Goal: Task Accomplishment & Management: Manage account settings

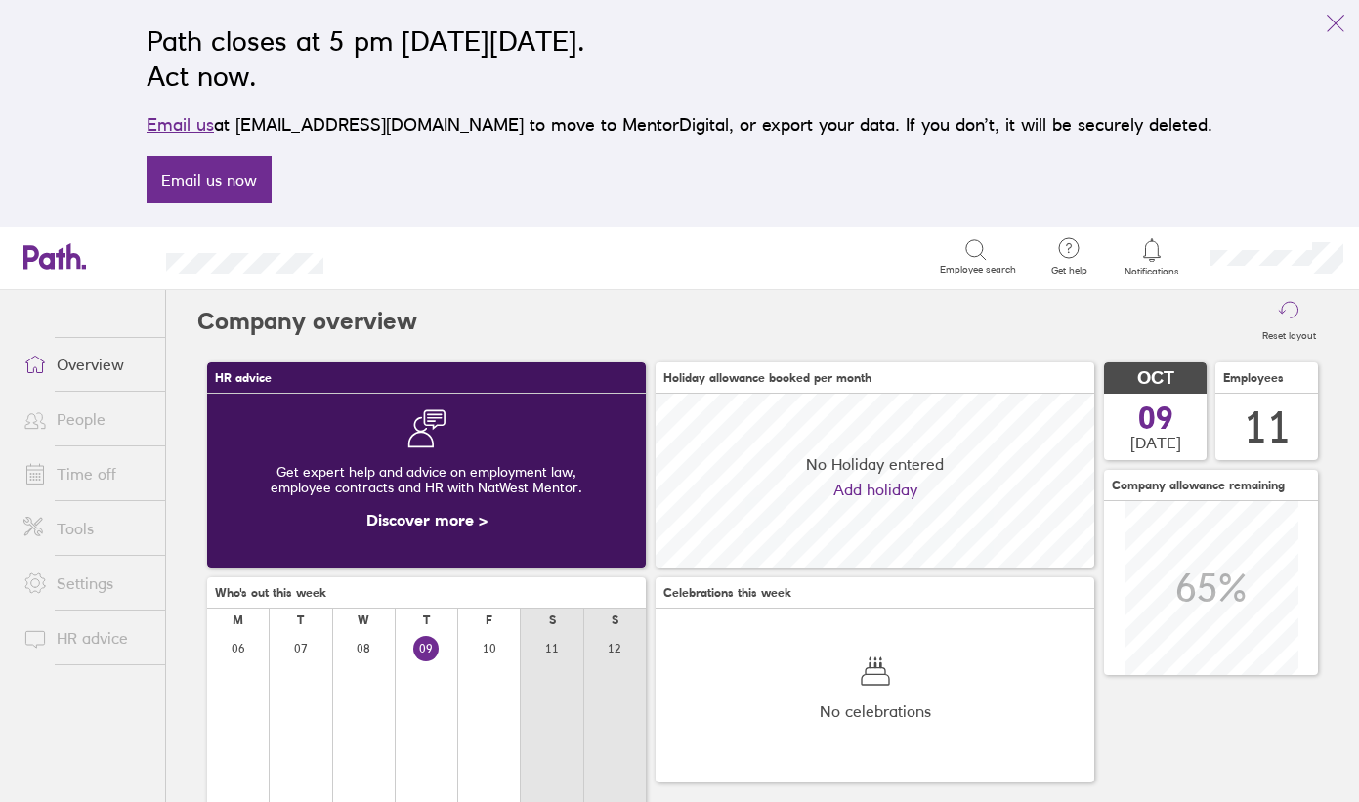
scroll to position [174, 439]
click at [98, 427] on link "People" at bounding box center [86, 419] width 157 height 39
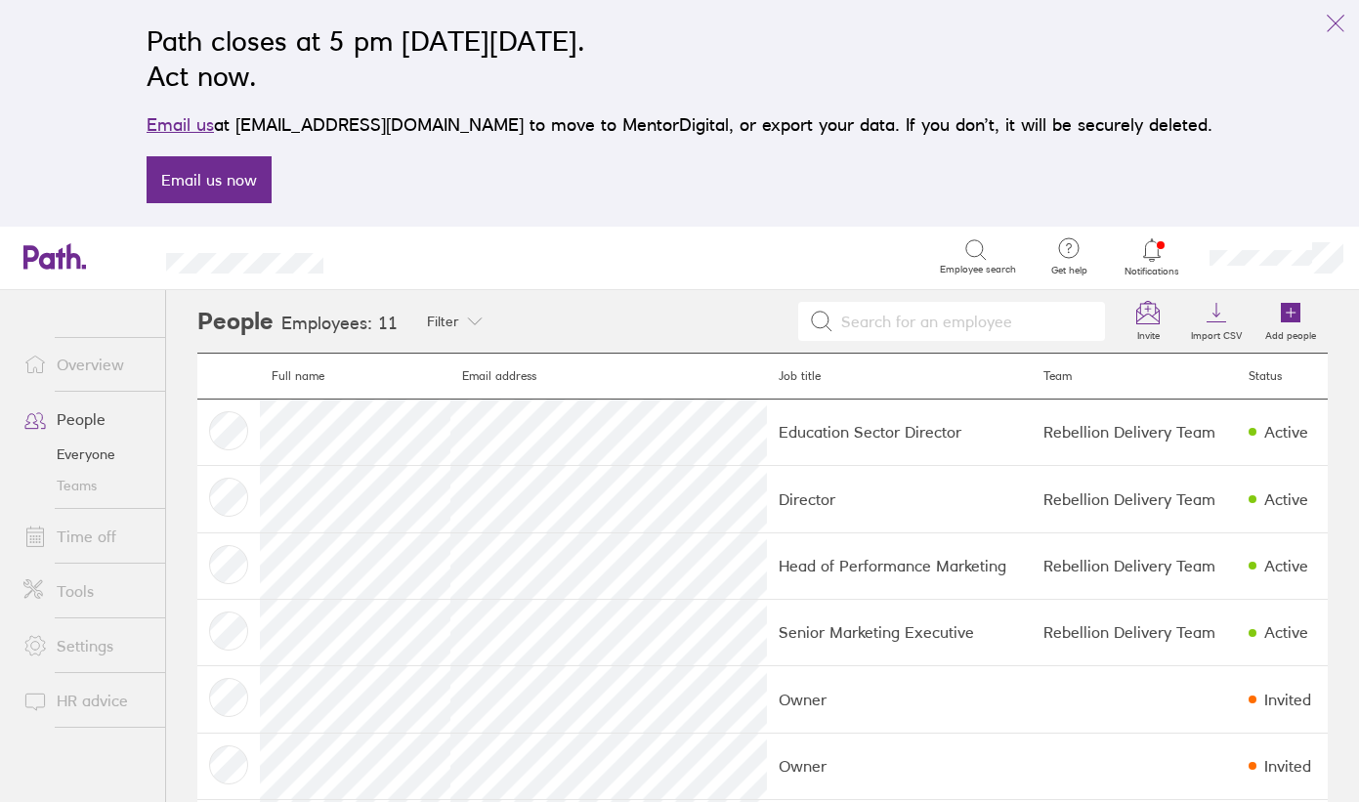
click at [1149, 257] on icon at bounding box center [1151, 249] width 17 height 22
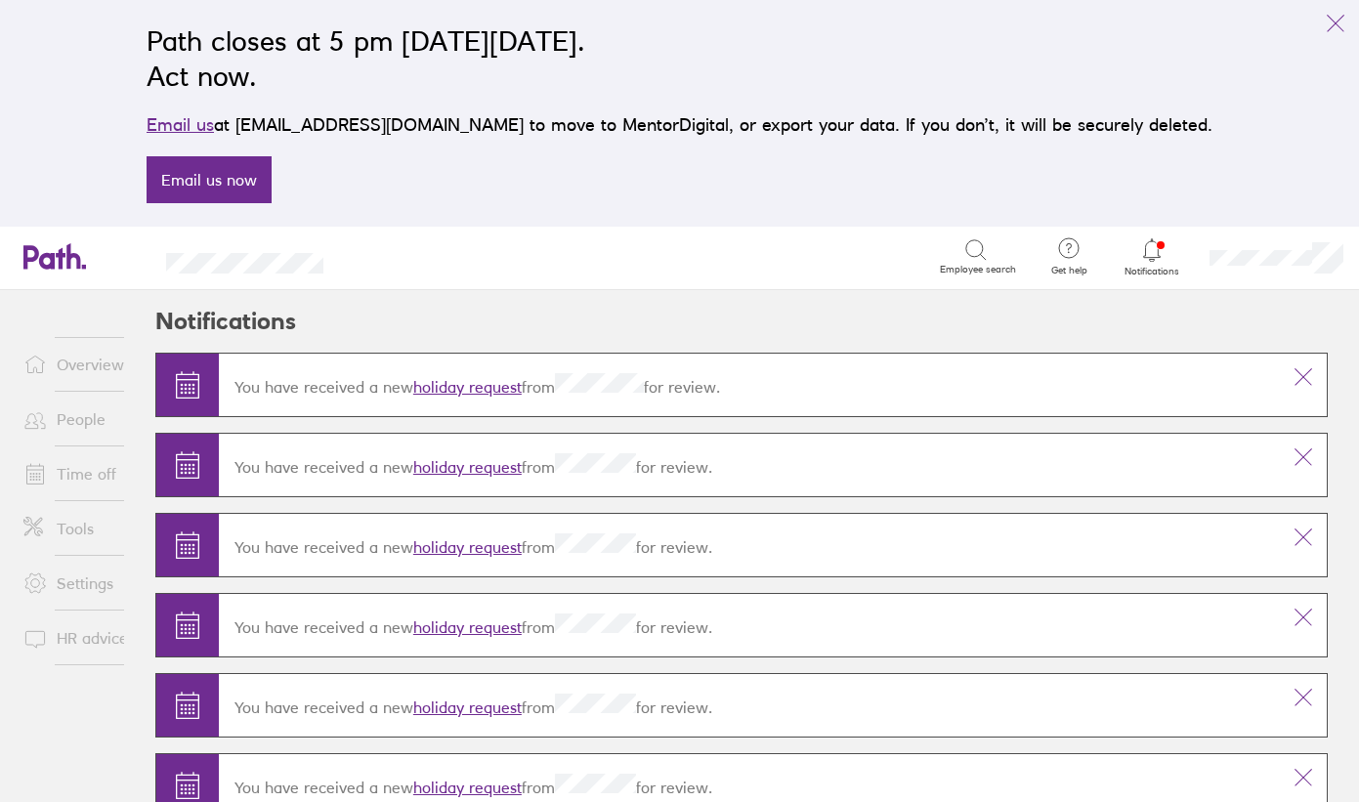
click at [446, 385] on link "holiday request" at bounding box center [467, 387] width 108 height 20
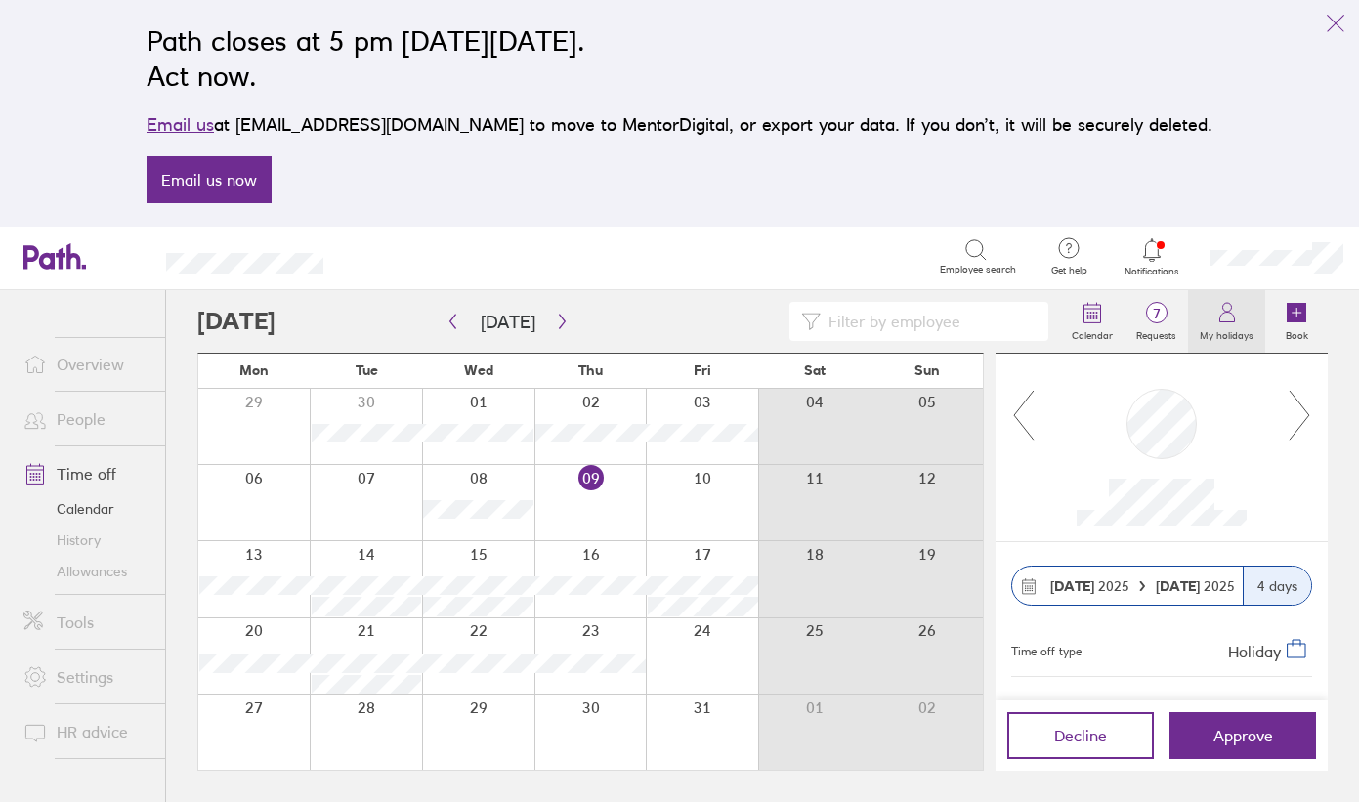
click at [1234, 322] on icon at bounding box center [1226, 312] width 23 height 23
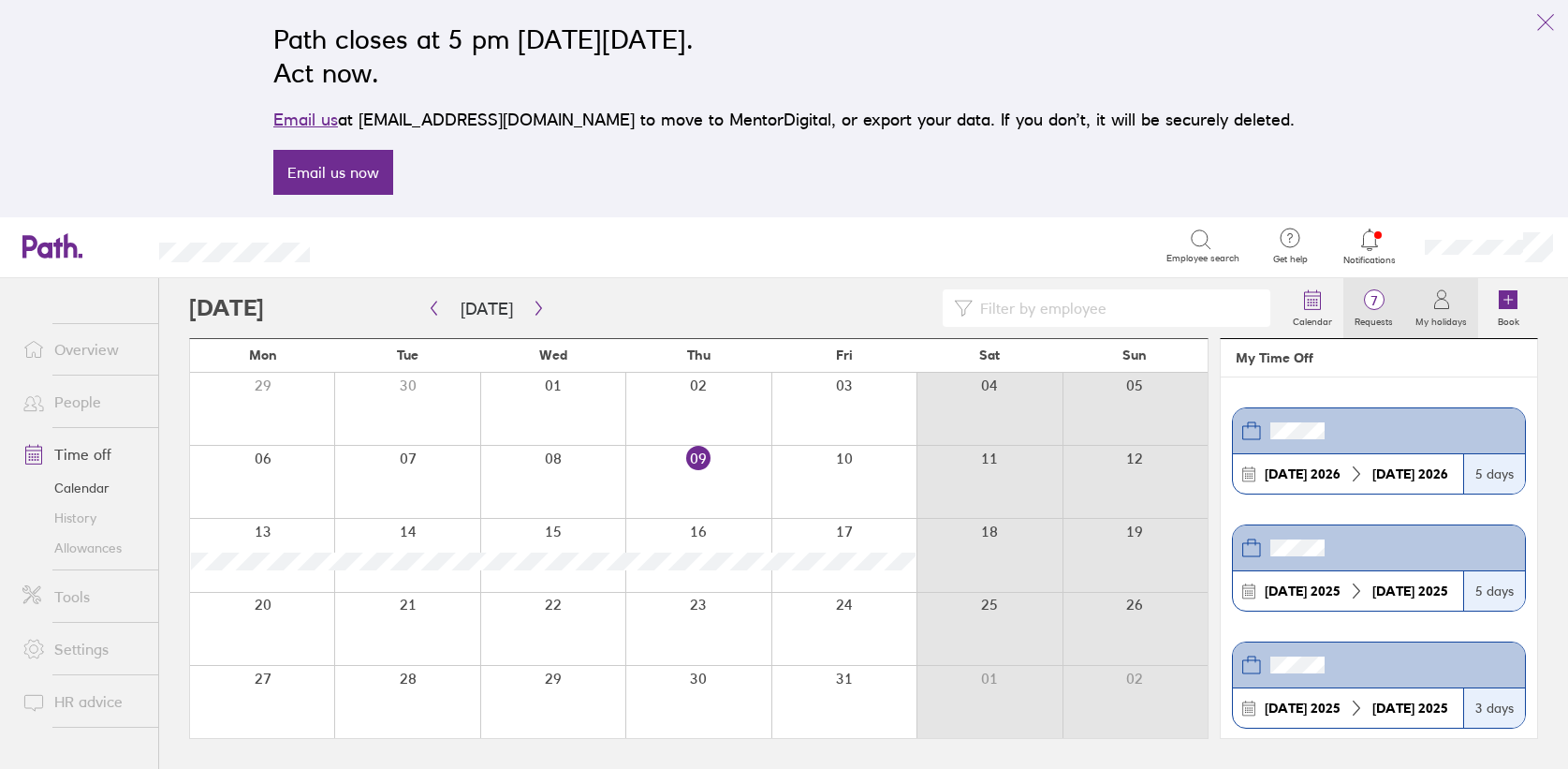
click at [1302, 302] on span "7" at bounding box center [1374, 301] width 61 height 15
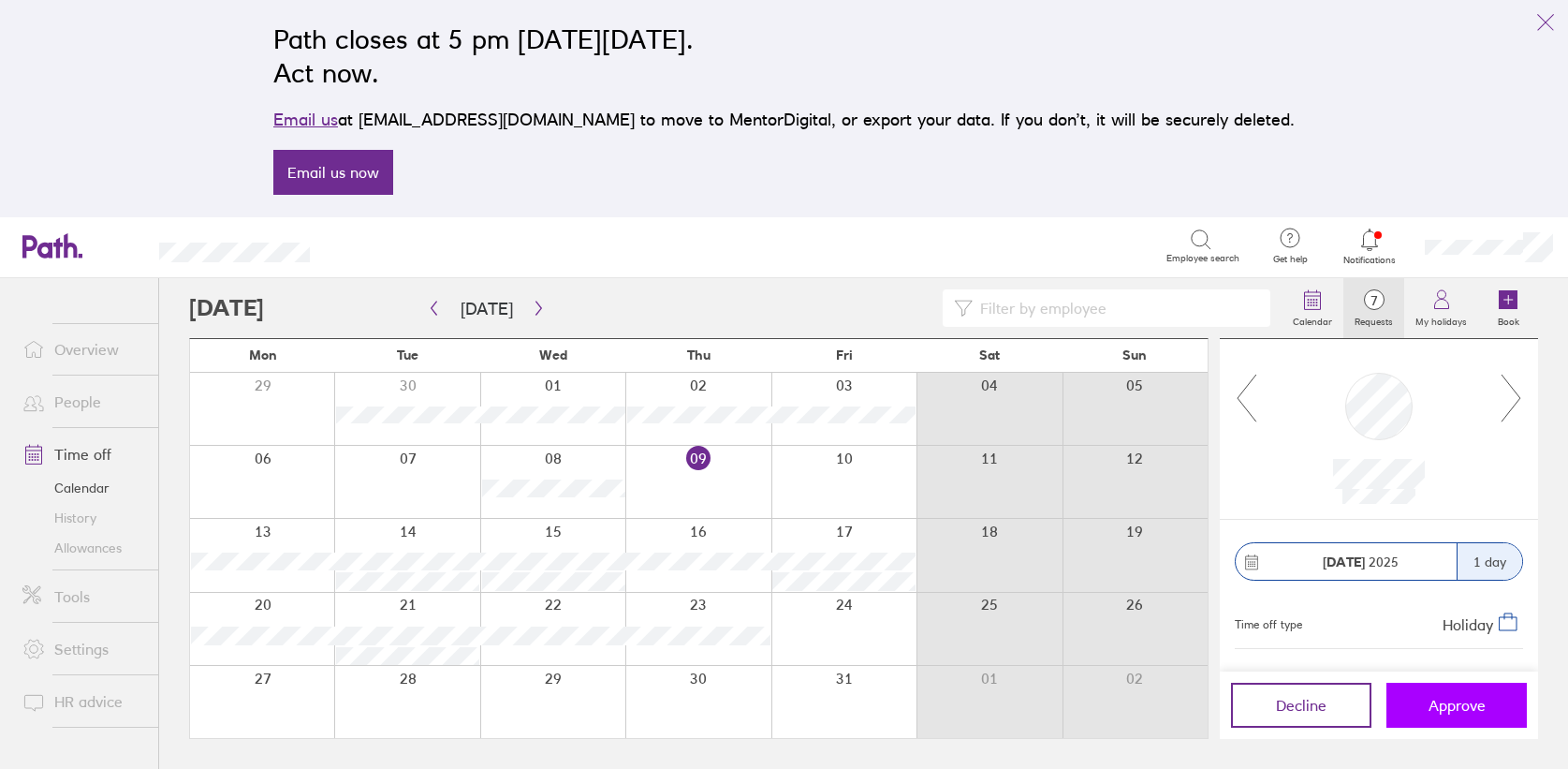
click at [1302, 701] on span "Approve" at bounding box center [1458, 706] width 58 height 17
click at [1302, 705] on span "Approve" at bounding box center [1458, 706] width 58 height 17
click at [1302, 709] on span "Approve" at bounding box center [1458, 706] width 58 height 17
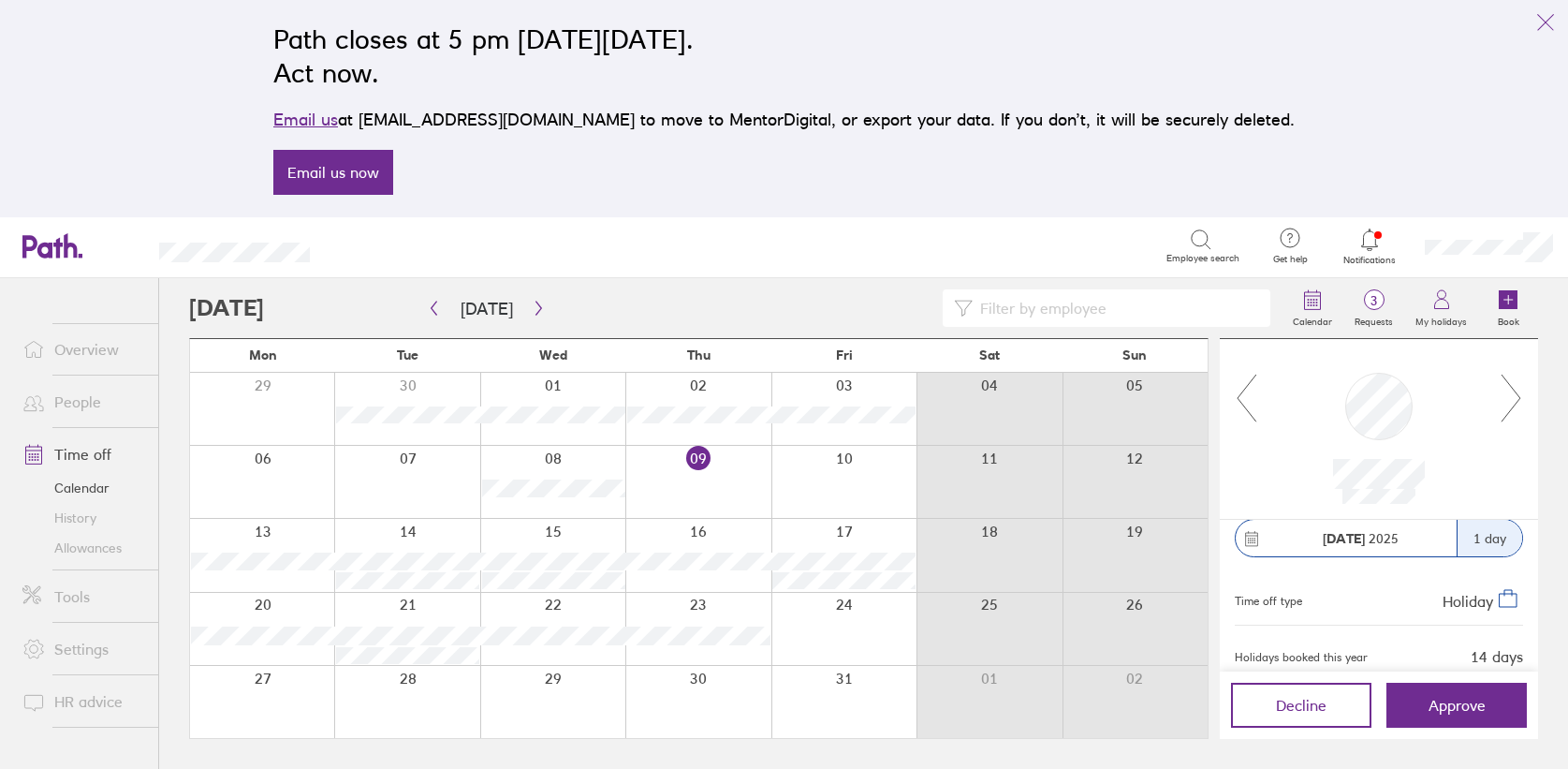
scroll to position [11, 0]
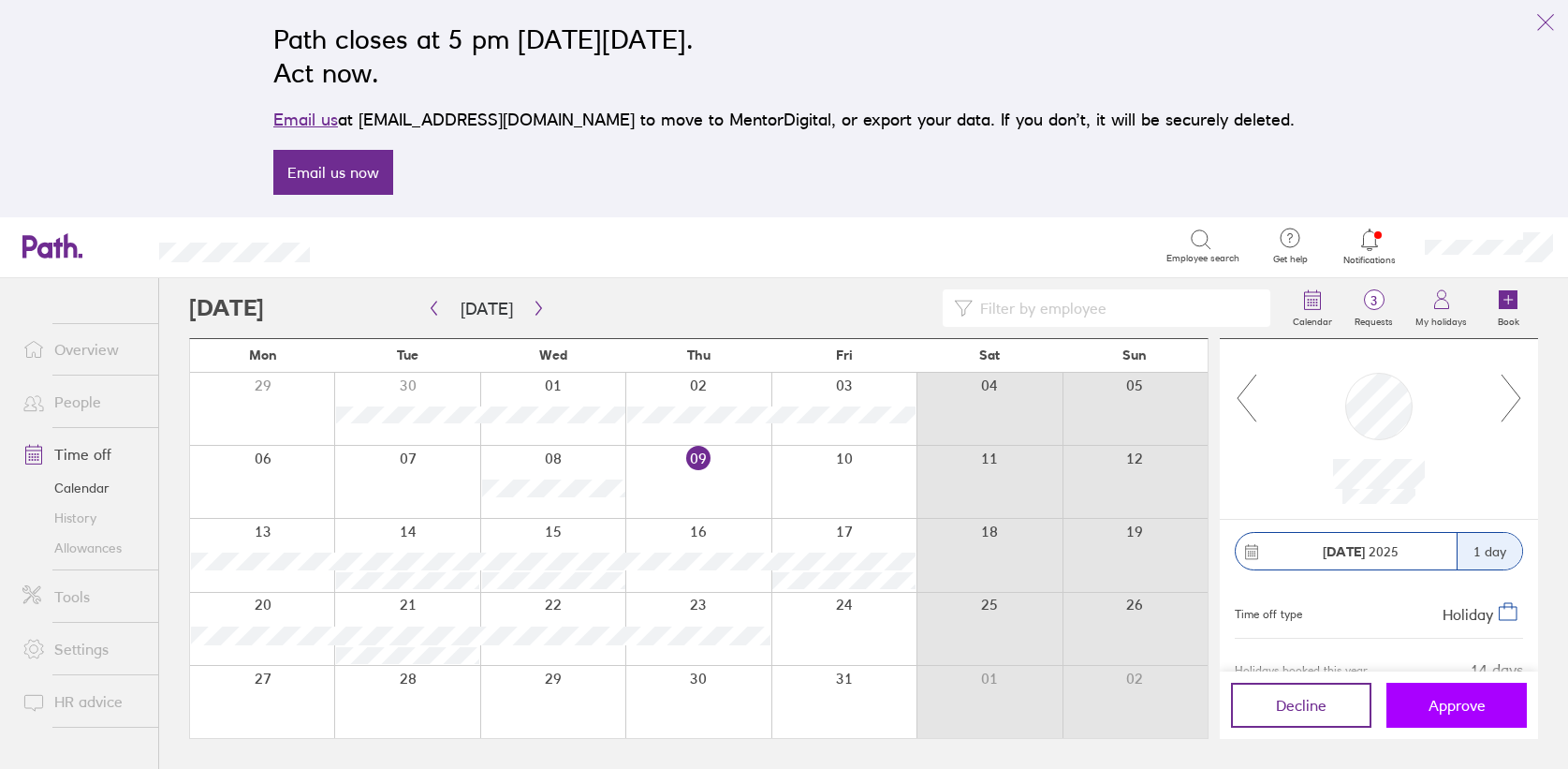
click at [1302, 697] on span "Approve" at bounding box center [1458, 706] width 58 height 17
click at [1302, 700] on span "Approve" at bounding box center [1458, 706] width 58 height 17
click at [1302, 712] on span "Approve" at bounding box center [1458, 706] width 58 height 17
